Goal: Contribute content: Add original content to the website for others to see

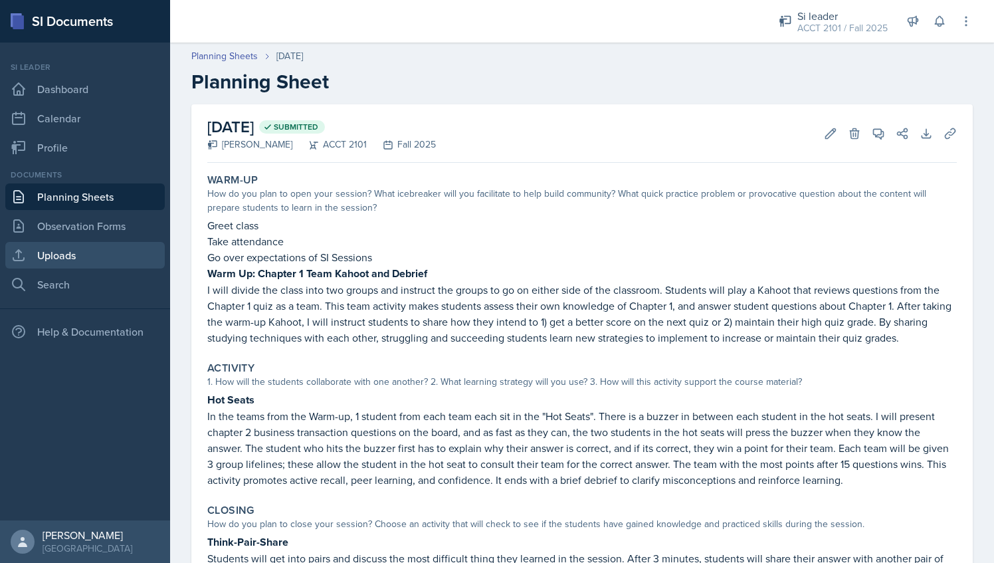
click at [82, 260] on link "Uploads" at bounding box center [85, 255] width 160 height 27
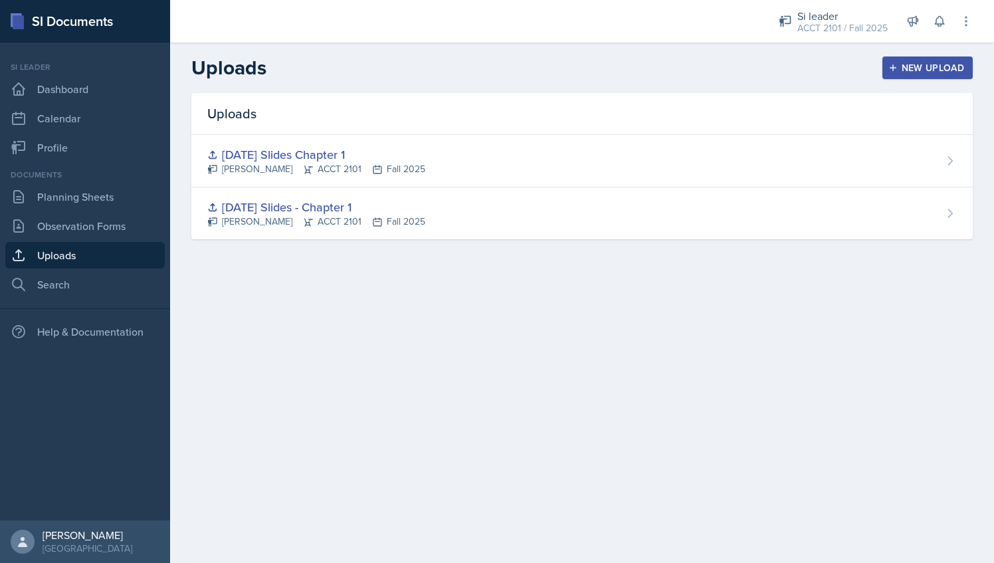
click at [937, 72] on div "New Upload" at bounding box center [928, 67] width 74 height 11
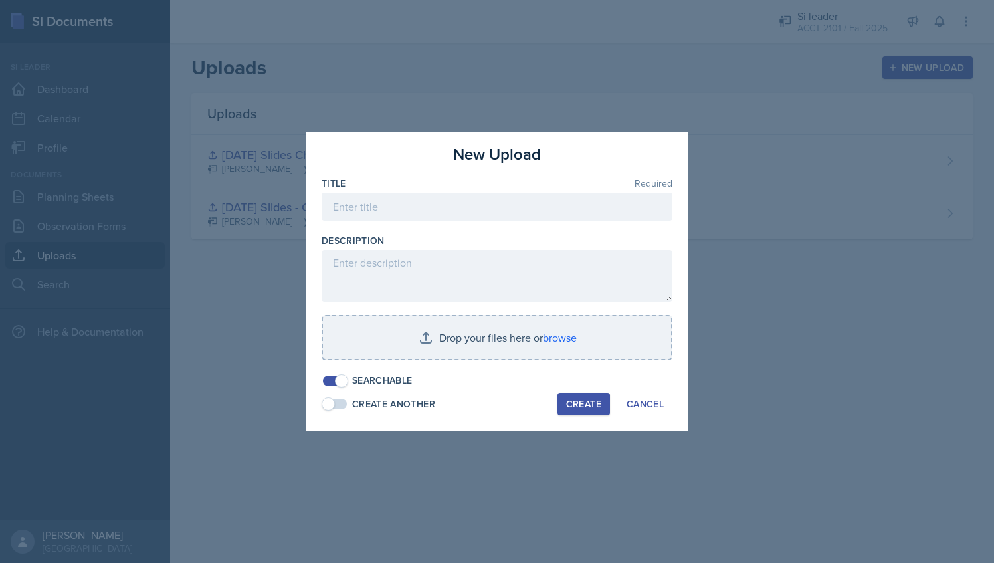
click at [420, 183] on div "Title Required" at bounding box center [497, 183] width 351 height 13
click at [407, 201] on input at bounding box center [497, 207] width 351 height 28
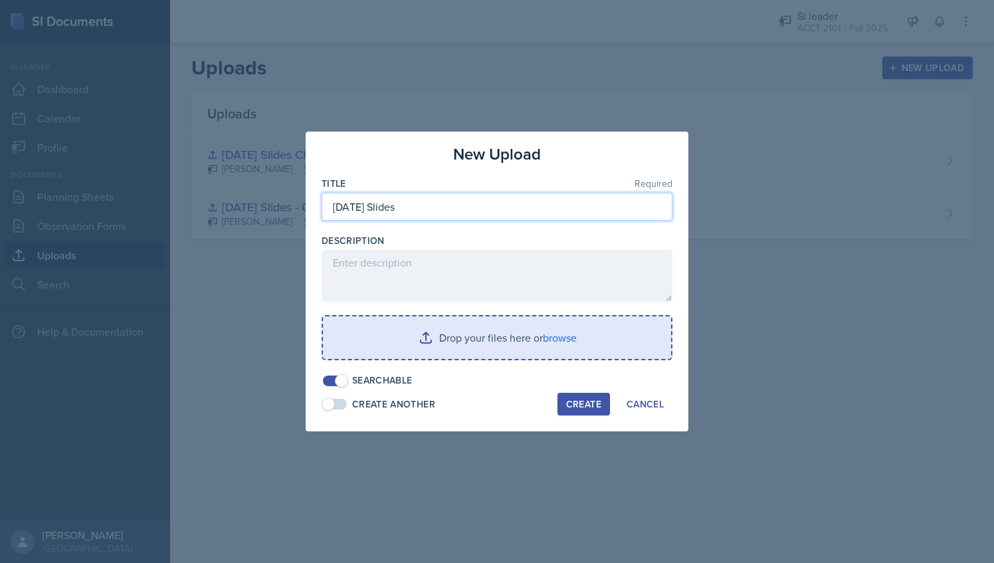
type input "[DATE] Slides"
click at [413, 345] on input "file" at bounding box center [497, 337] width 348 height 43
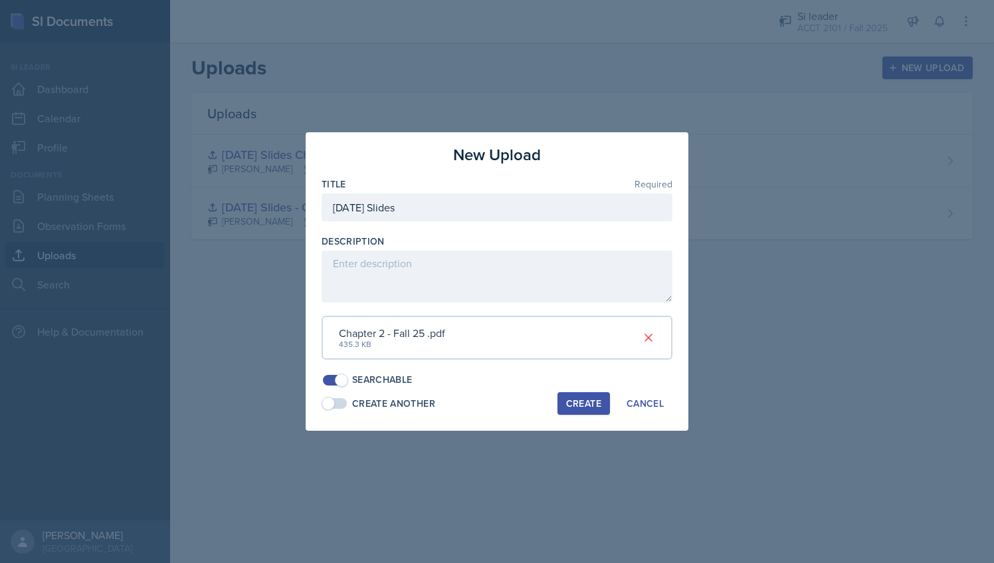
click at [574, 405] on div "Create" at bounding box center [583, 403] width 35 height 11
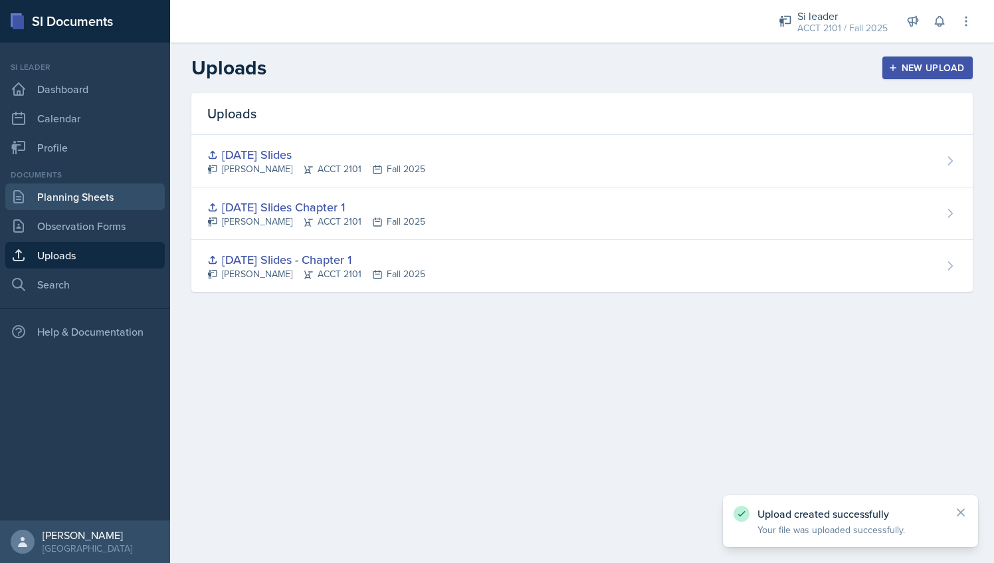
click at [108, 199] on link "Planning Sheets" at bounding box center [85, 196] width 160 height 27
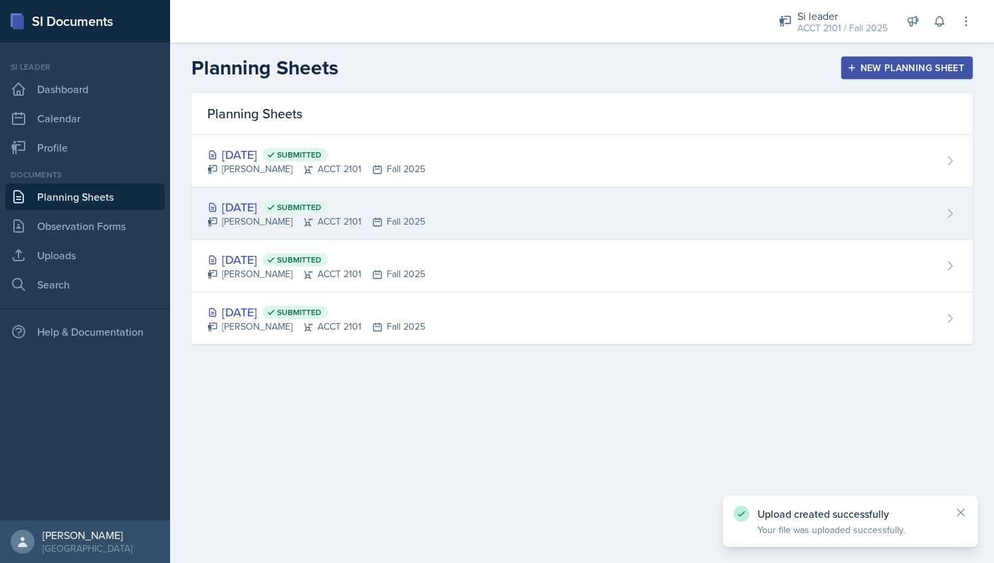
click at [322, 203] on span "Submitted" at bounding box center [299, 207] width 45 height 11
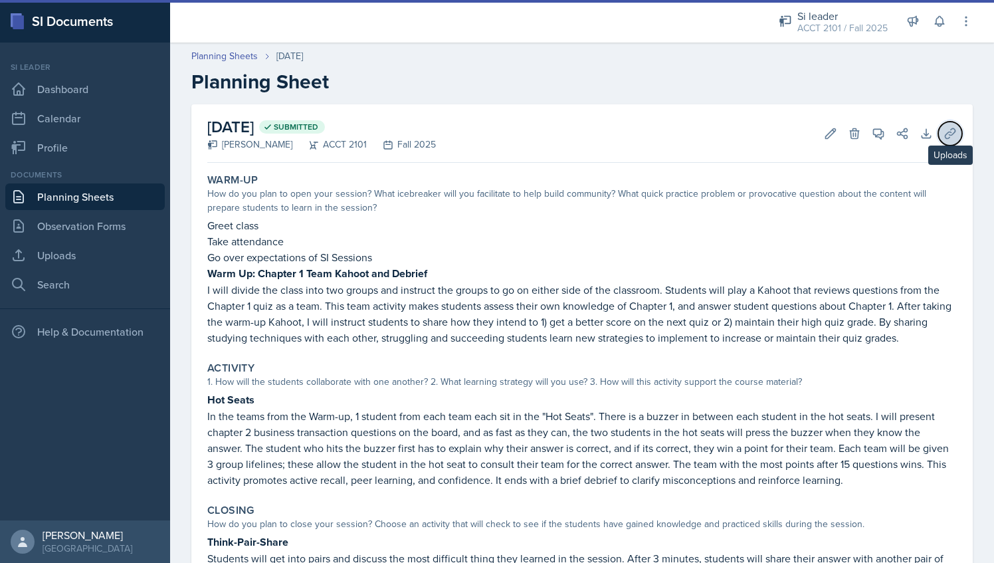
click at [944, 139] on icon at bounding box center [950, 133] width 13 height 13
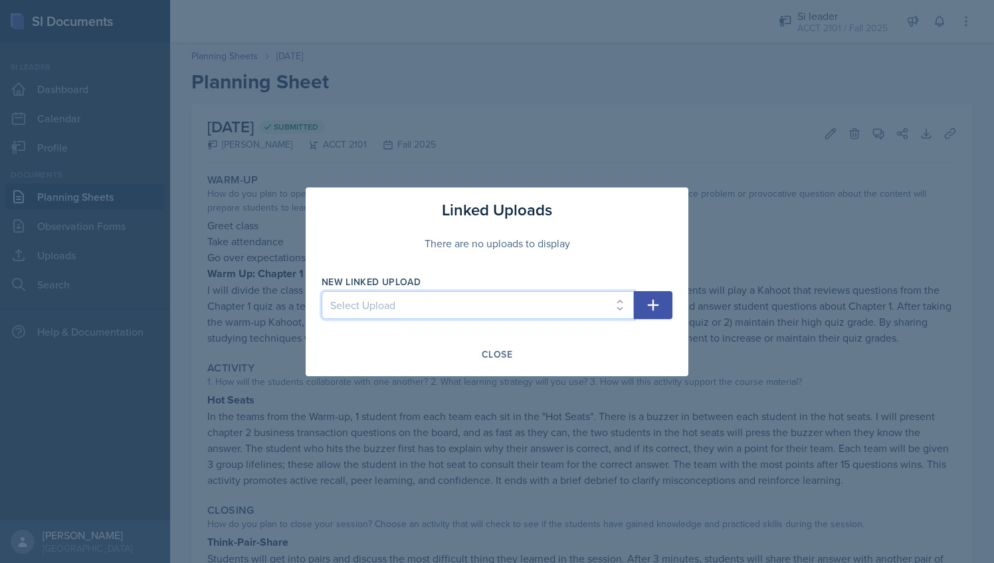
click at [591, 294] on select "Select Upload [DATE] Slides - Chapter 1 [DATE] Slides Chapter 1 [DATE] Slides" at bounding box center [478, 305] width 312 height 28
select select "d2c16b67-0a1e-4fed-b132-be6e85d207b7"
click at [322, 291] on select "Select Upload [DATE] Slides - Chapter 1 [DATE] Slides Chapter 1 [DATE] Slides" at bounding box center [478, 305] width 312 height 28
click at [657, 308] on icon "button" at bounding box center [653, 305] width 16 height 16
select select
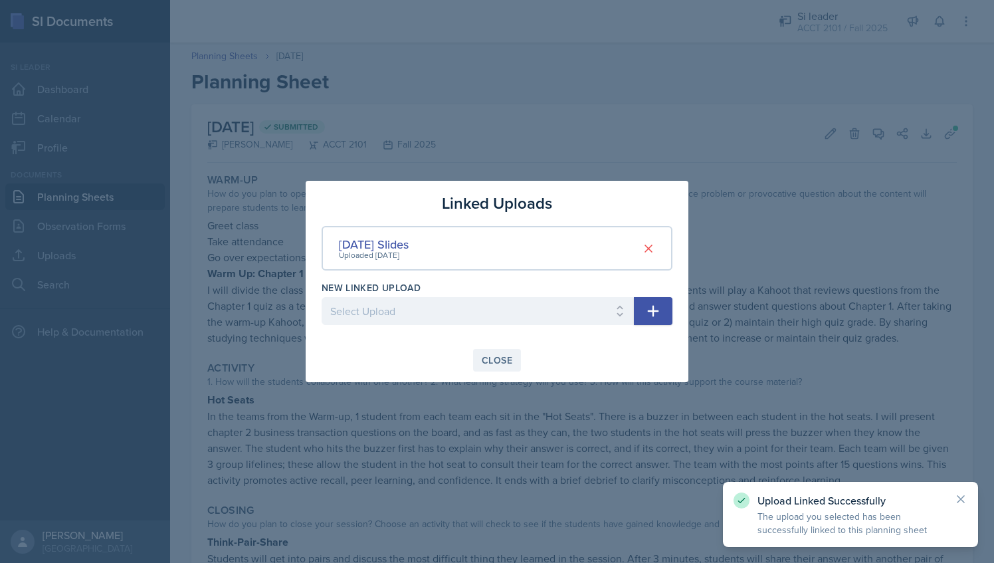
click at [495, 360] on div "Close" at bounding box center [497, 360] width 31 height 11
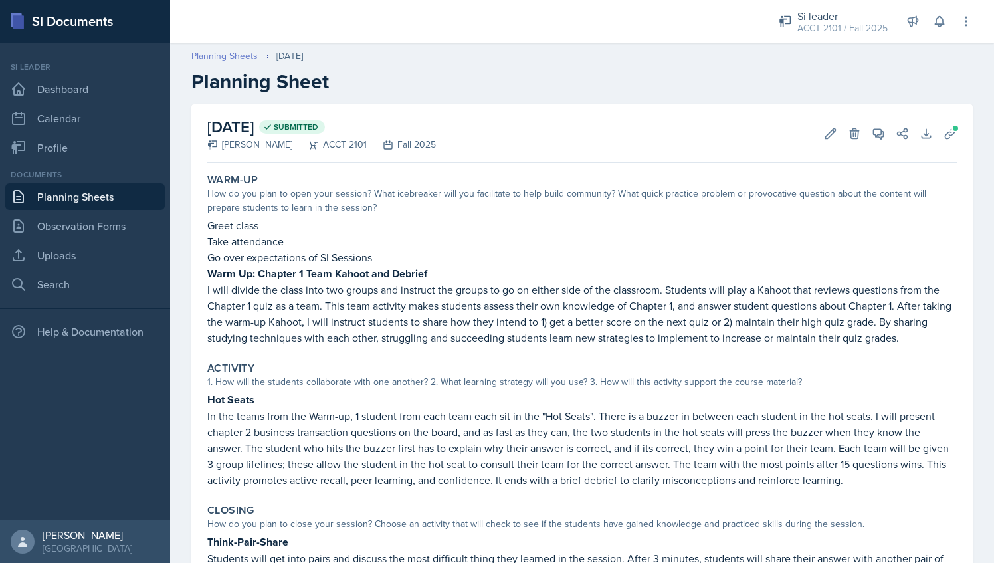
click at [220, 60] on link "Planning Sheets" at bounding box center [224, 56] width 66 height 14
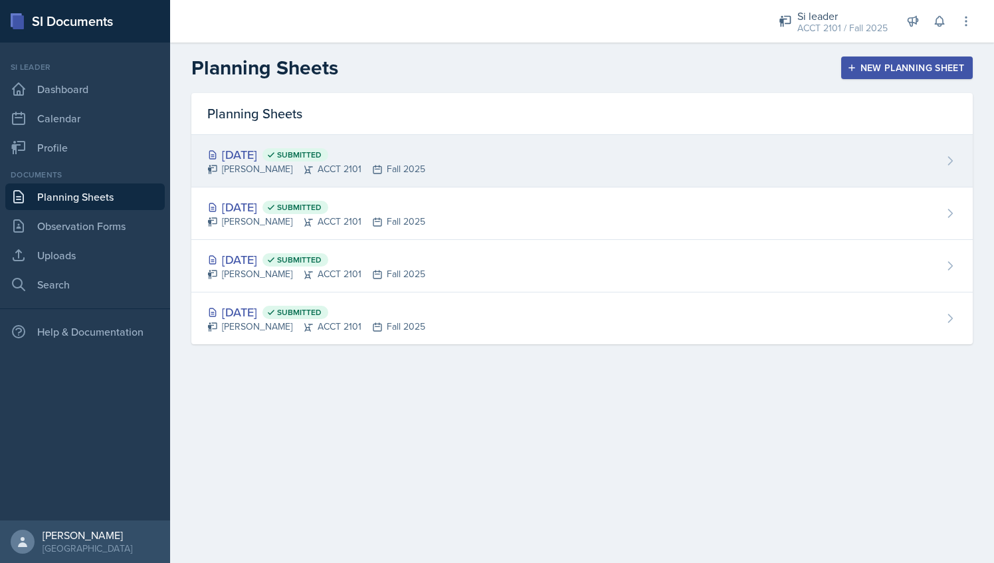
click at [312, 185] on div "[DATE] Submitted [PERSON_NAME] ACCT 2101 Fall 2025" at bounding box center [582, 161] width 782 height 53
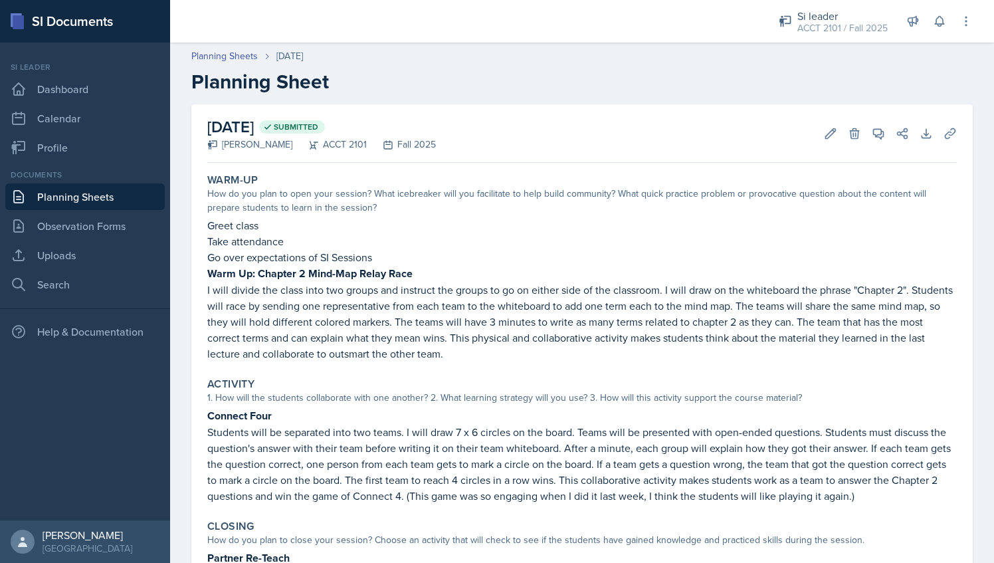
click at [78, 194] on link "Planning Sheets" at bounding box center [85, 196] width 160 height 27
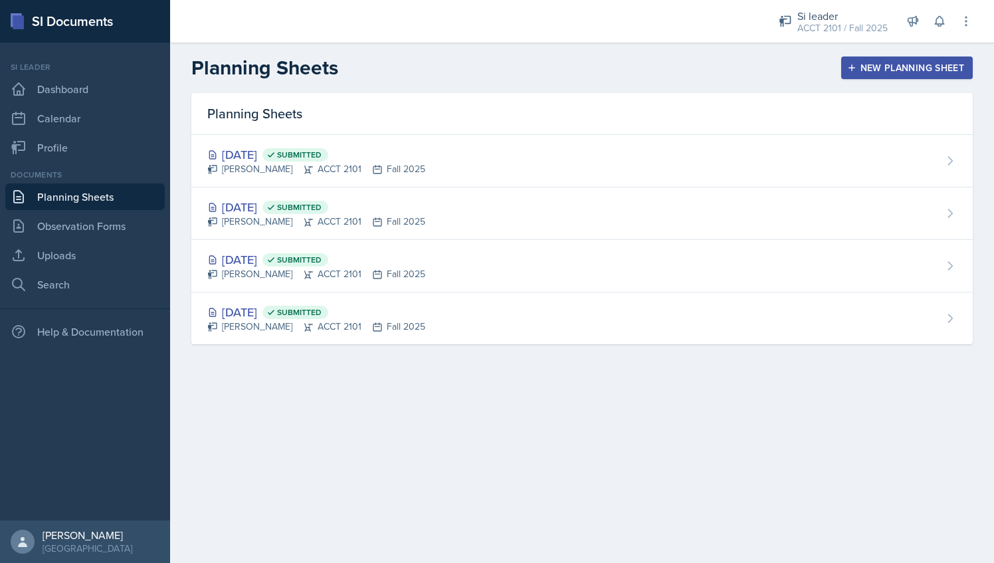
click at [71, 270] on div "Documents Planning Sheets Observation Forms Uploads Search" at bounding box center [85, 233] width 160 height 129
click at [71, 263] on link "Uploads" at bounding box center [85, 255] width 160 height 27
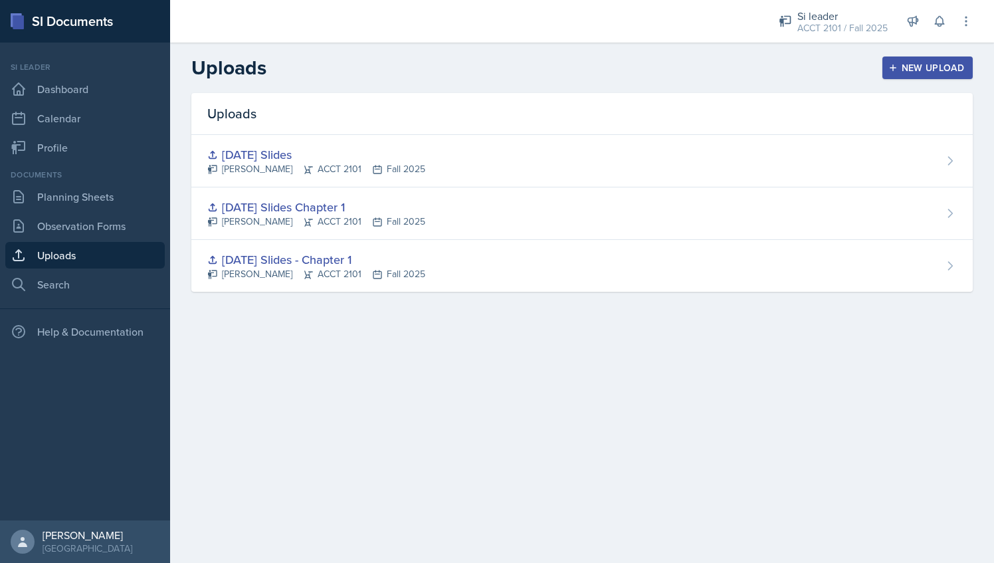
click at [963, 59] on button "New Upload" at bounding box center [928, 67] width 91 height 23
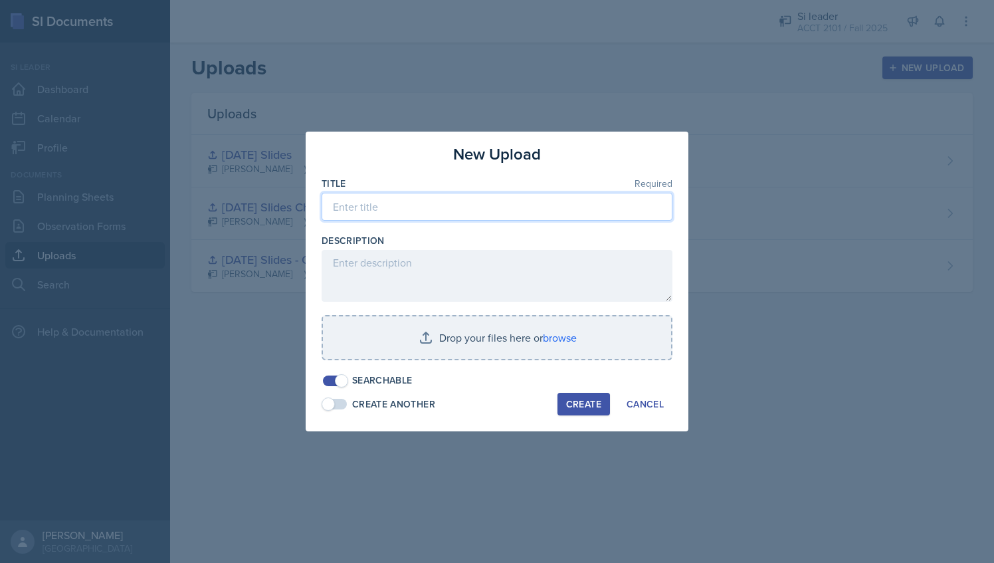
click at [522, 213] on input at bounding box center [497, 207] width 351 height 28
type input "[DATE] Slides"
click at [480, 362] on div at bounding box center [497, 366] width 351 height 13
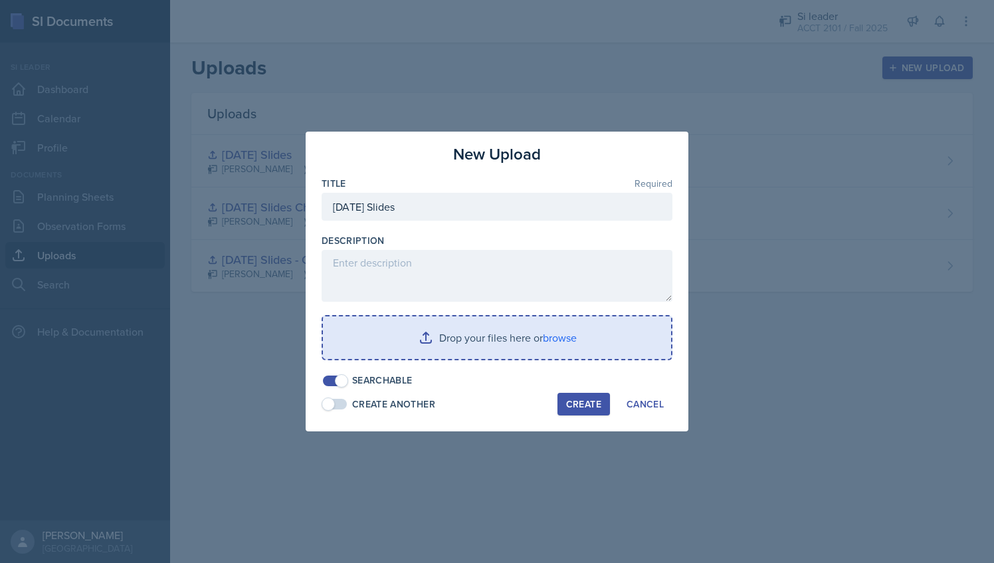
click at [481, 342] on input "file" at bounding box center [497, 337] width 348 height 43
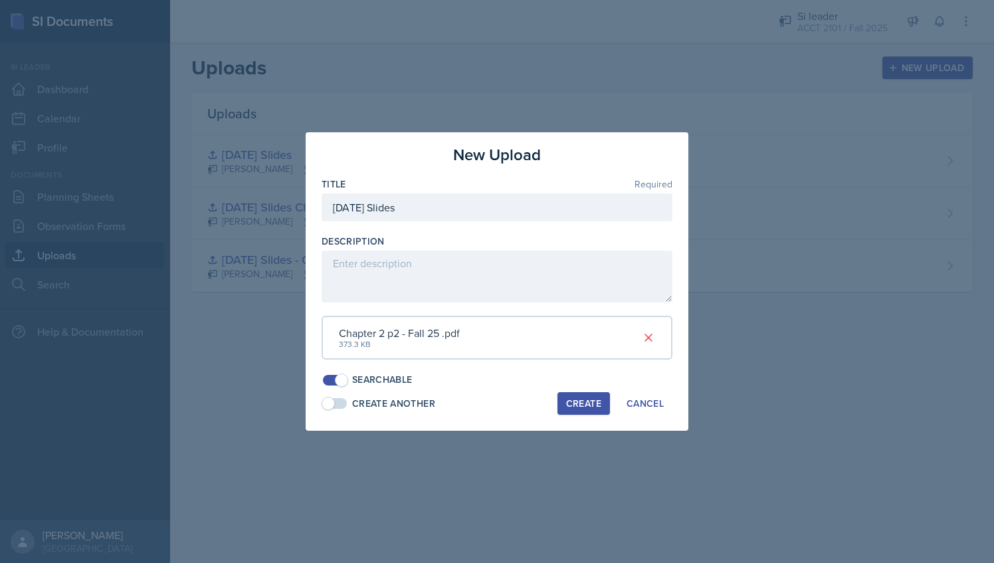
click at [588, 410] on button "Create" at bounding box center [584, 403] width 53 height 23
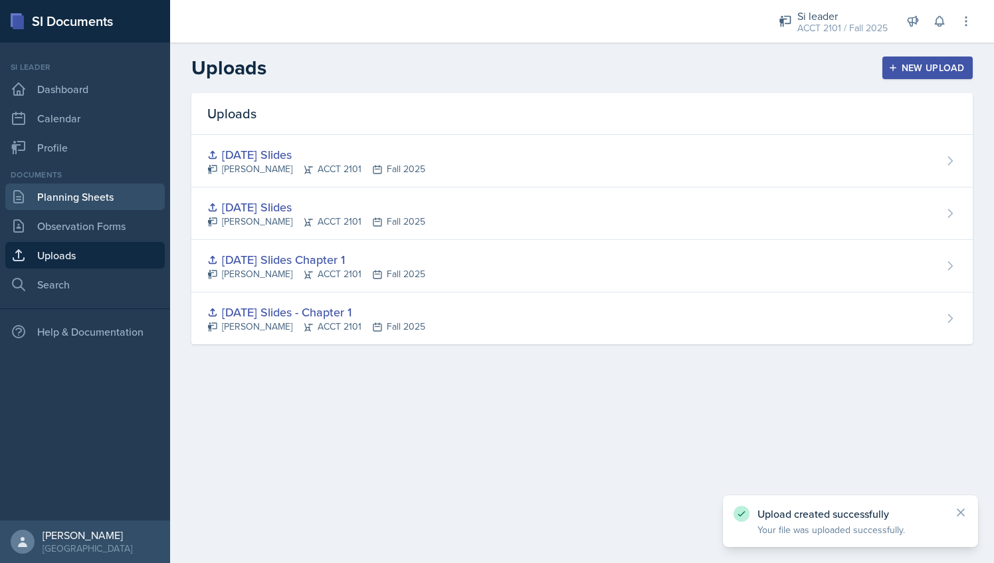
click at [90, 209] on link "Planning Sheets" at bounding box center [85, 196] width 160 height 27
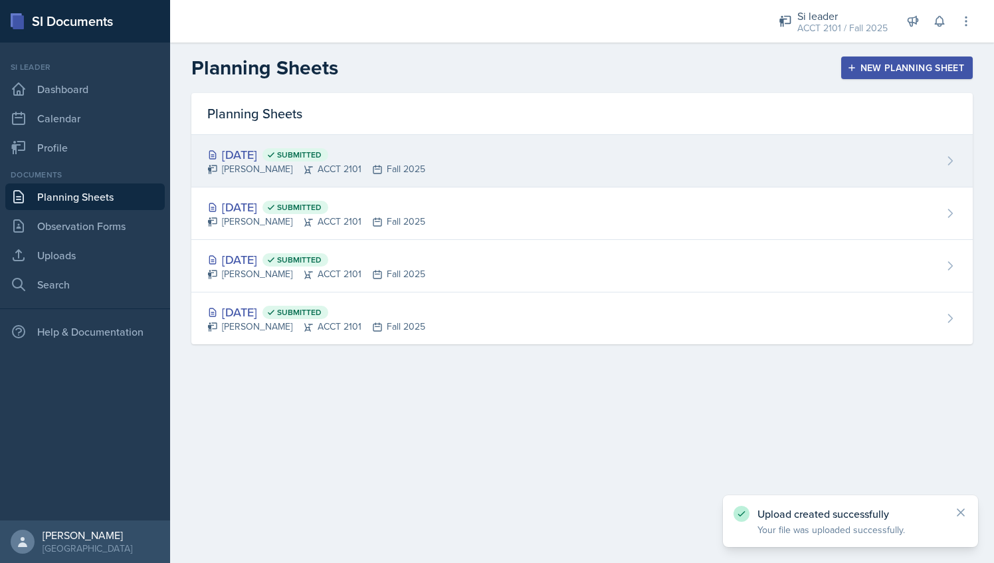
click at [401, 146] on div "[DATE] Submitted" at bounding box center [316, 155] width 218 height 18
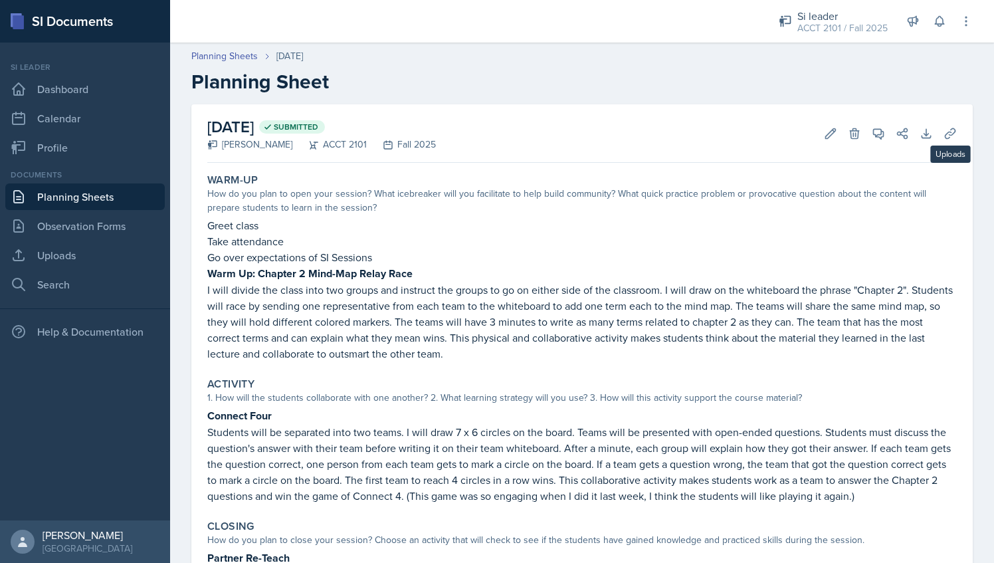
click at [929, 140] on div "Download Uploads" at bounding box center [933, 133] width 48 height 13
click at [944, 136] on icon at bounding box center [950, 133] width 13 height 13
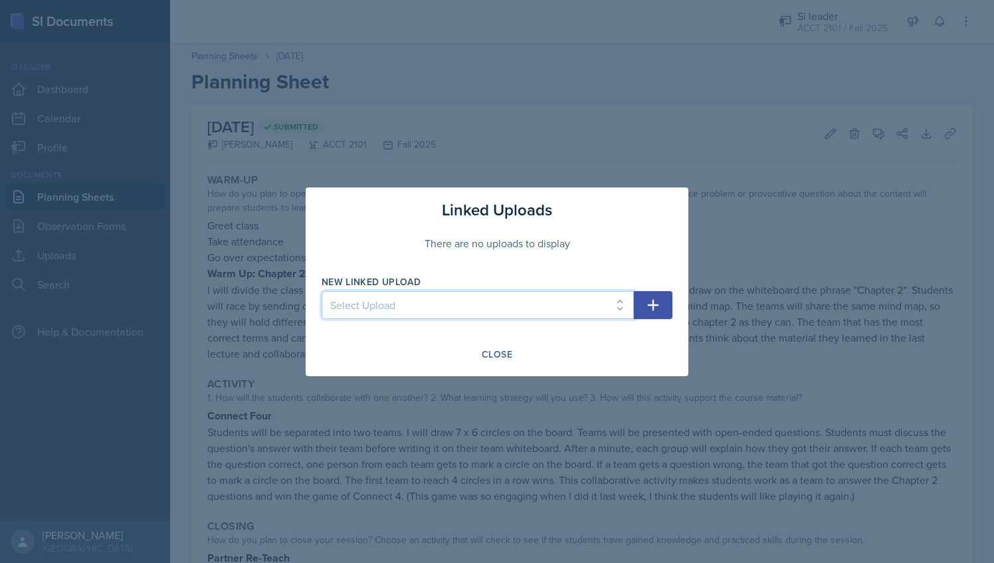
click at [593, 307] on select "Select Upload [DATE] Slides - Chapter 1 [DATE] Slides Chapter 1 [DATE] Slides […" at bounding box center [478, 305] width 312 height 28
select select "c476791e-9b61-4710-890a-df317ff5808a"
click at [322, 291] on select "Select Upload [DATE] Slides - Chapter 1 [DATE] Slides Chapter 1 [DATE] Slides […" at bounding box center [478, 305] width 312 height 28
click at [665, 304] on button "button" at bounding box center [653, 305] width 39 height 28
select select
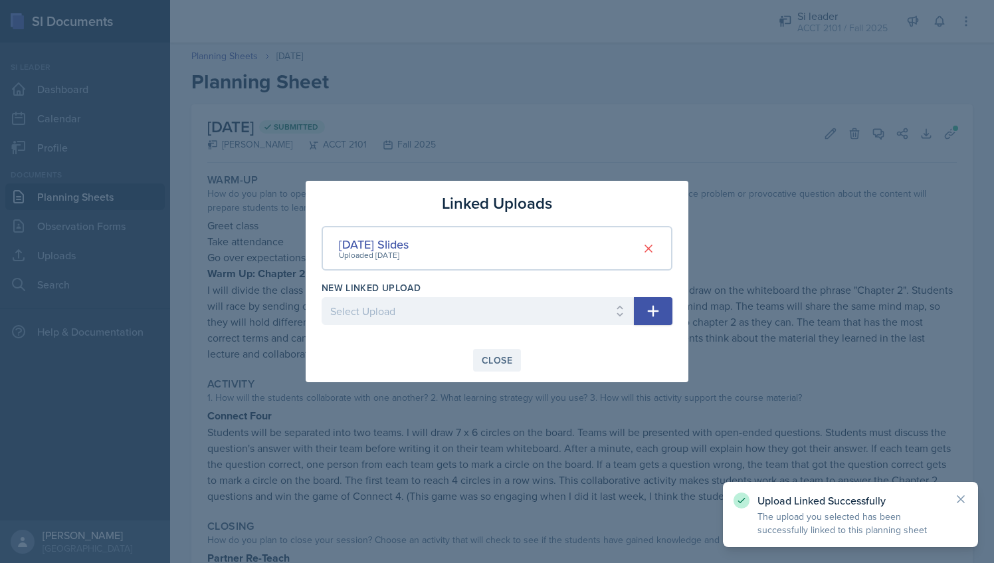
click at [495, 359] on div "Close" at bounding box center [497, 360] width 31 height 11
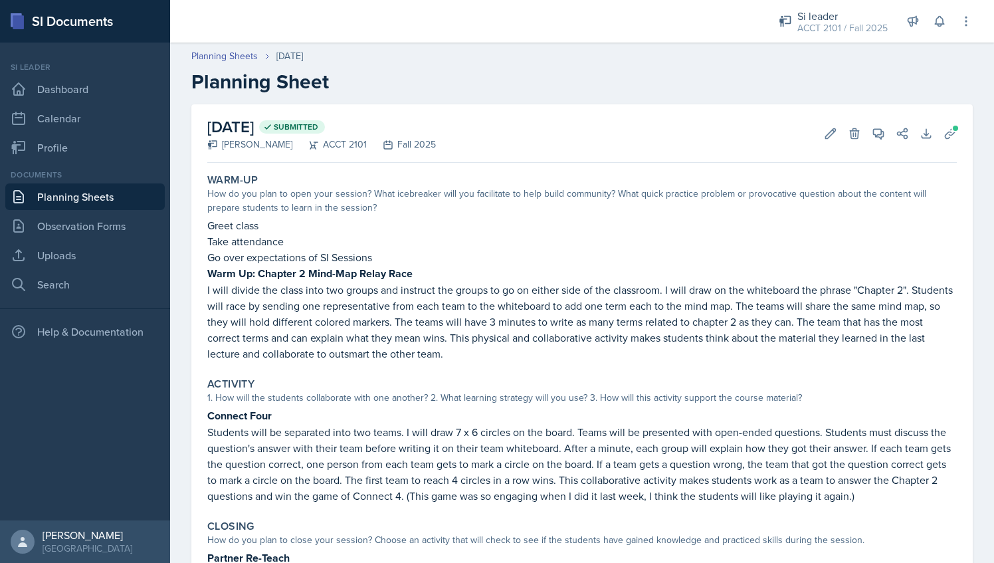
scroll to position [1, 0]
